Goal: Information Seeking & Learning: Learn about a topic

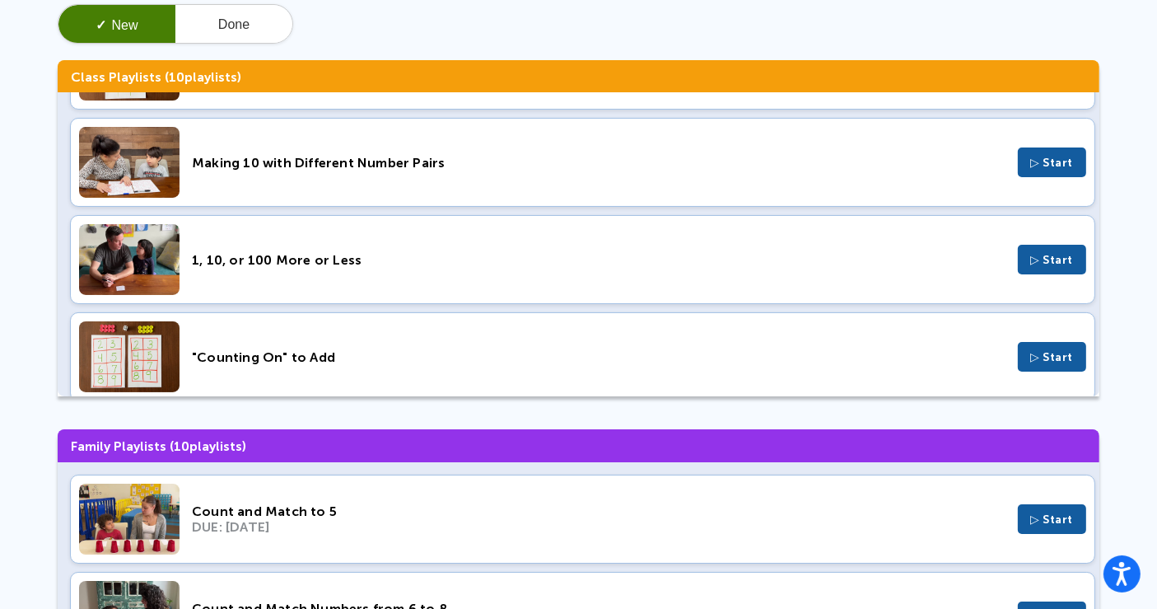
scroll to position [183, 0]
click at [212, 507] on div "Count and Match to 5" at bounding box center [599, 511] width 814 height 16
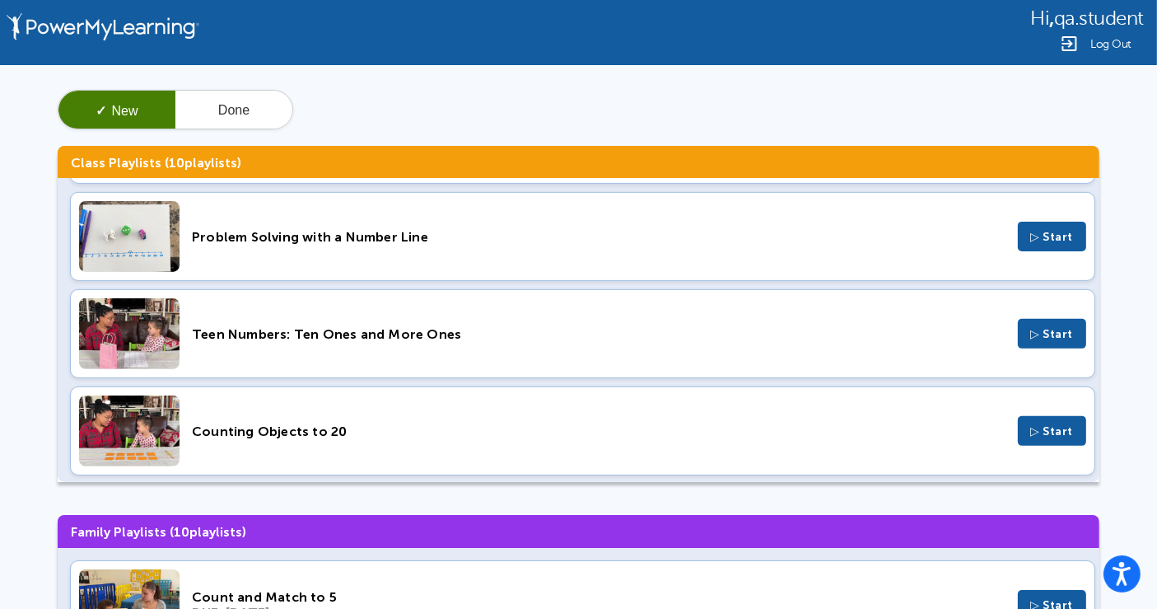
scroll to position [0, 0]
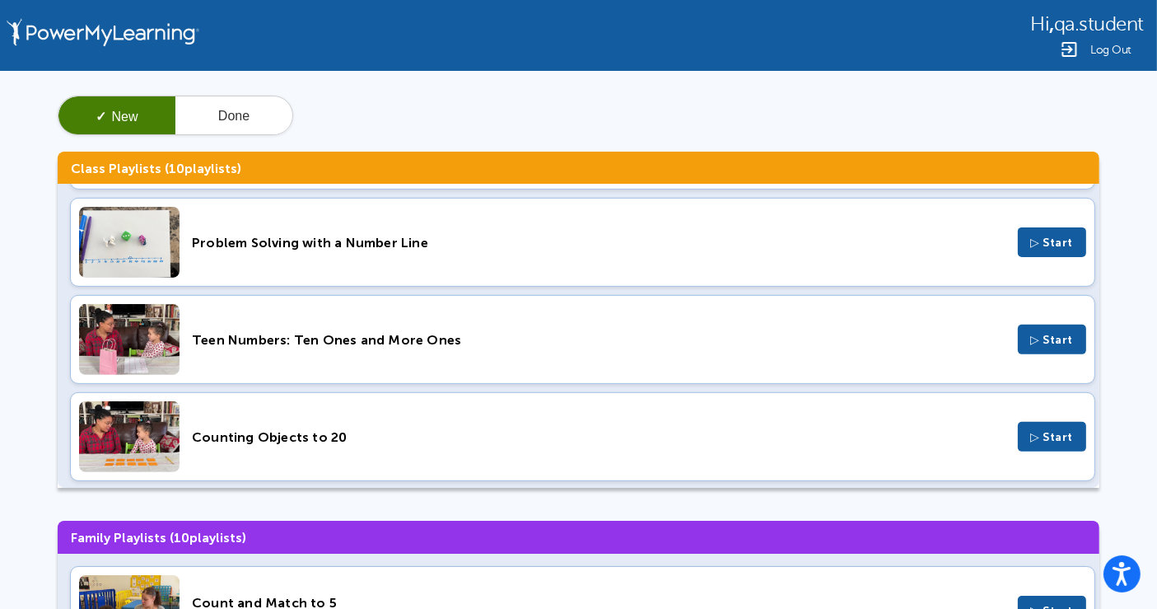
click at [1099, 45] on span "Log Out" at bounding box center [1111, 50] width 41 height 12
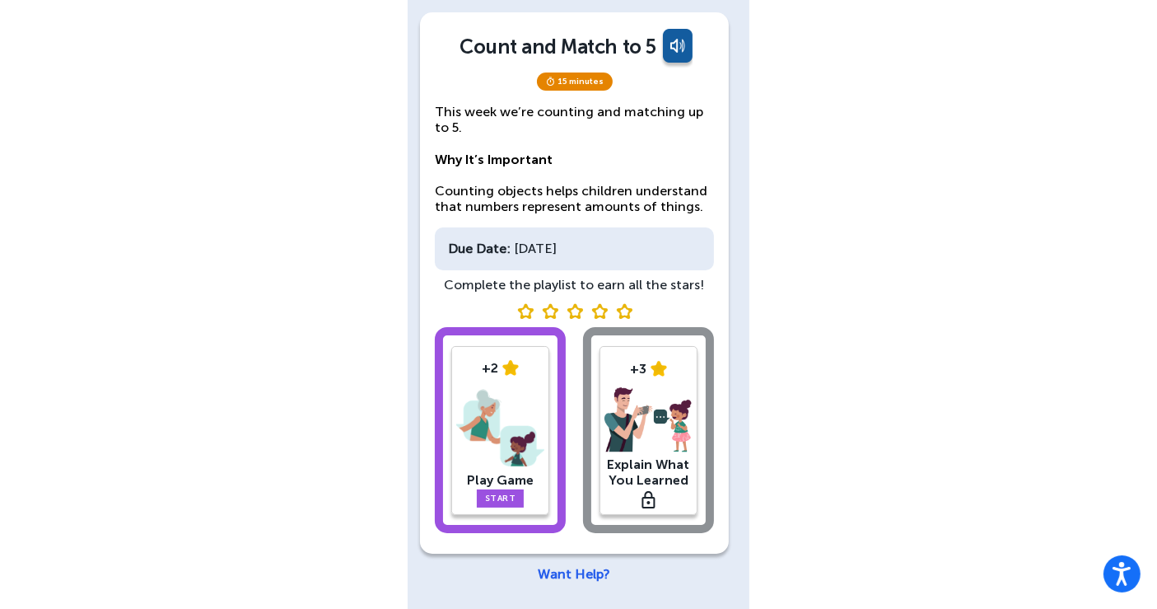
scroll to position [96, 0]
click at [993, 377] on div "Sowad Enam English Count and Match to 5 15 minutes This week we’re counting and…" at bounding box center [578, 256] width 1157 height 705
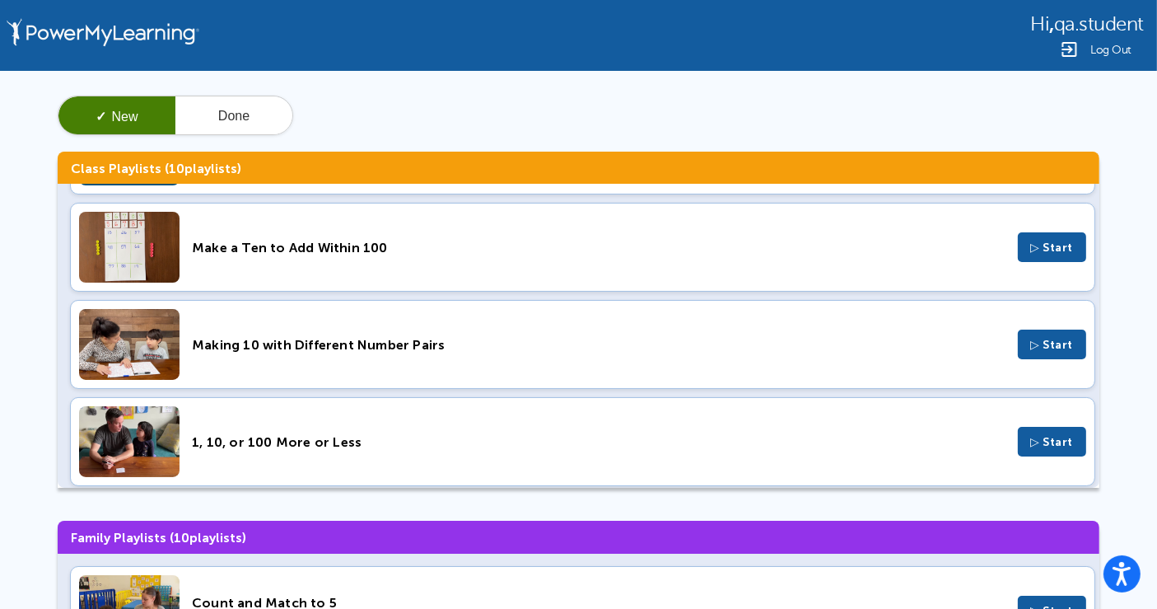
click at [956, 114] on div "✓ New Done" at bounding box center [579, 116] width 1042 height 40
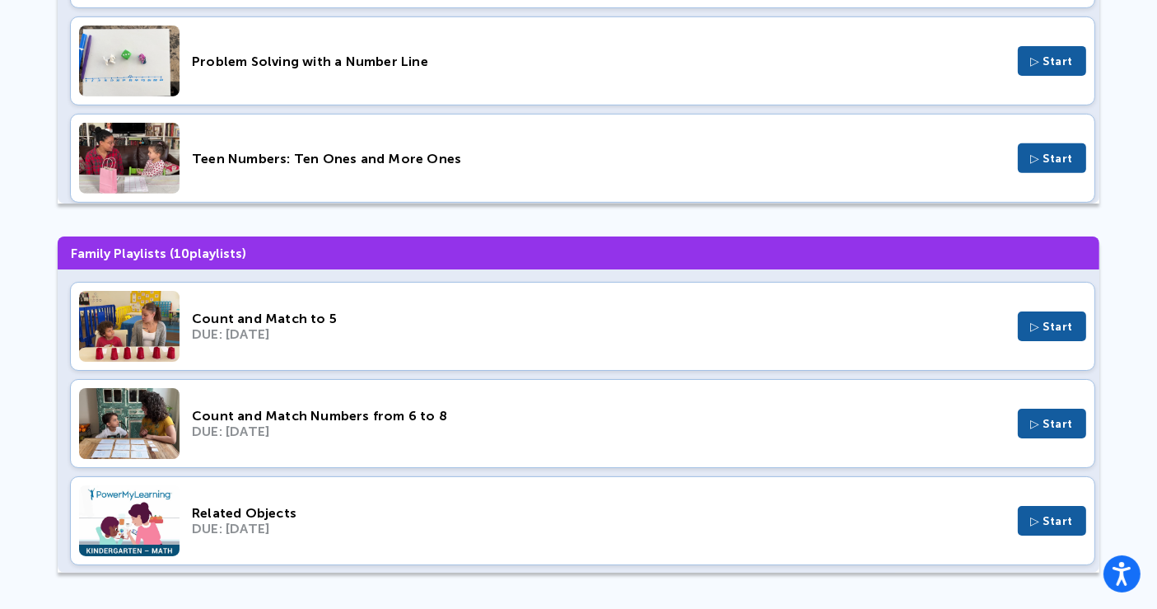
scroll to position [285, 0]
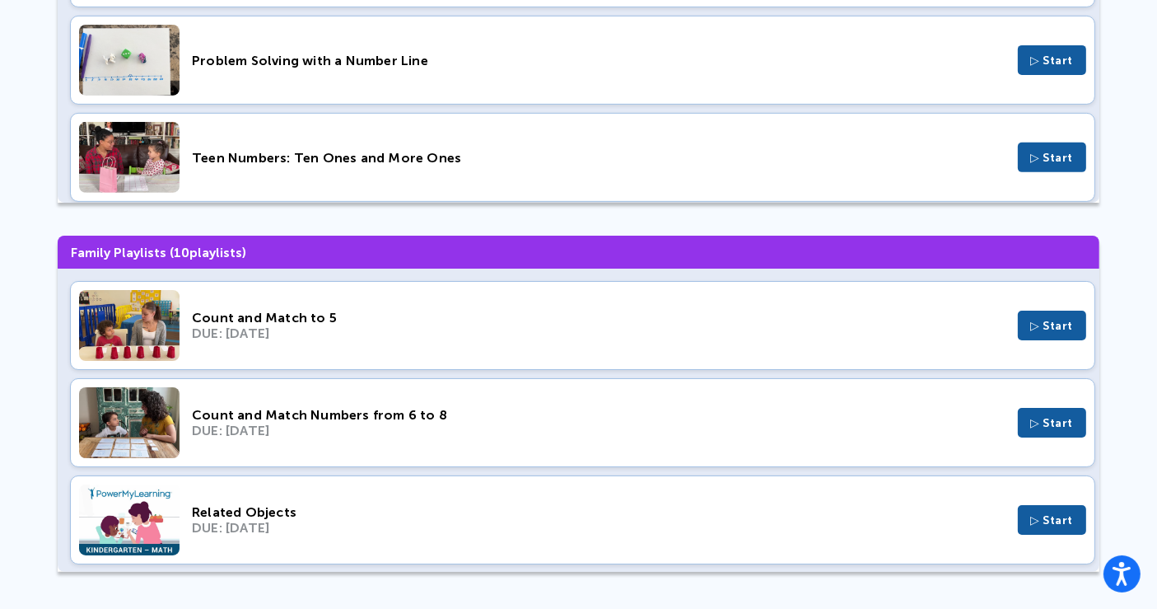
click at [285, 414] on div "Count and Match Numbers from 6 to 8" at bounding box center [599, 415] width 814 height 16
